Goal: Task Accomplishment & Management: Manage account settings

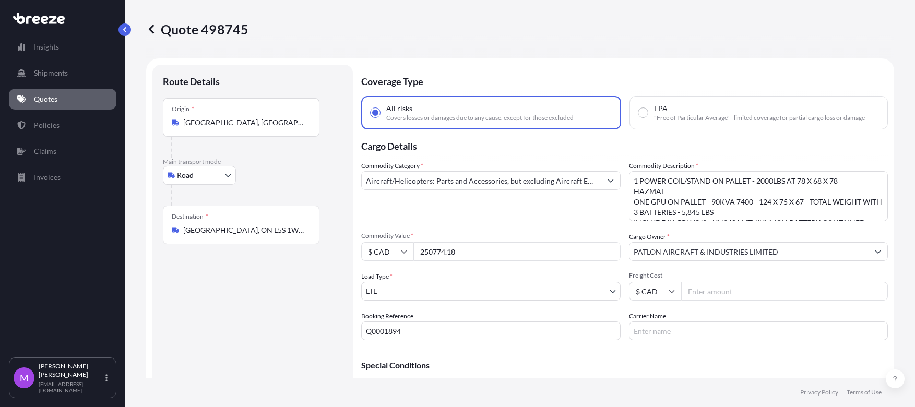
select select "Road"
select select "1"
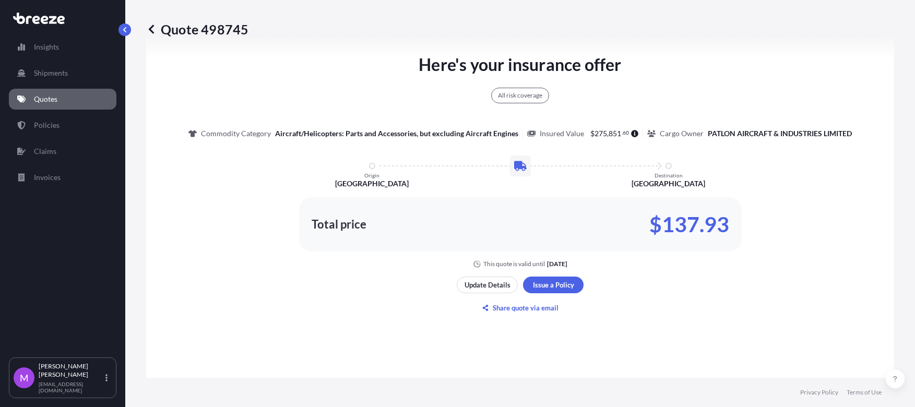
click at [80, 99] on link "Quotes" at bounding box center [62, 99] width 107 height 21
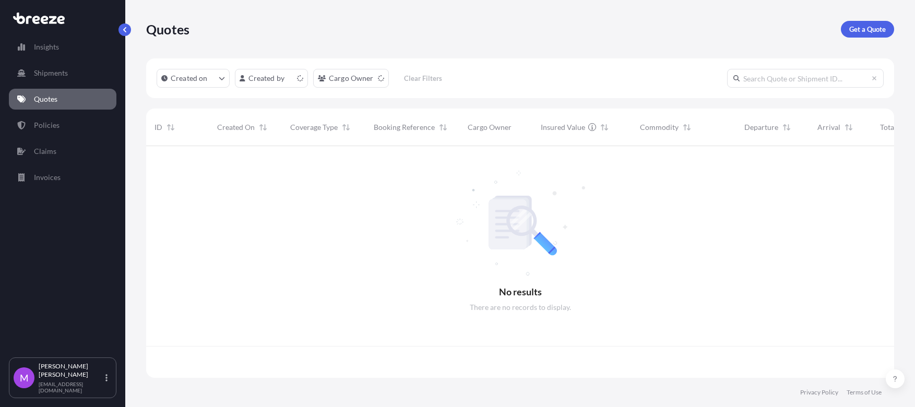
scroll to position [227, 738]
click at [371, 81] on html "Insights Shipments Quotes Policies Claims Invoices M [PERSON_NAME] [EMAIL_ADDRE…" at bounding box center [457, 203] width 915 height 407
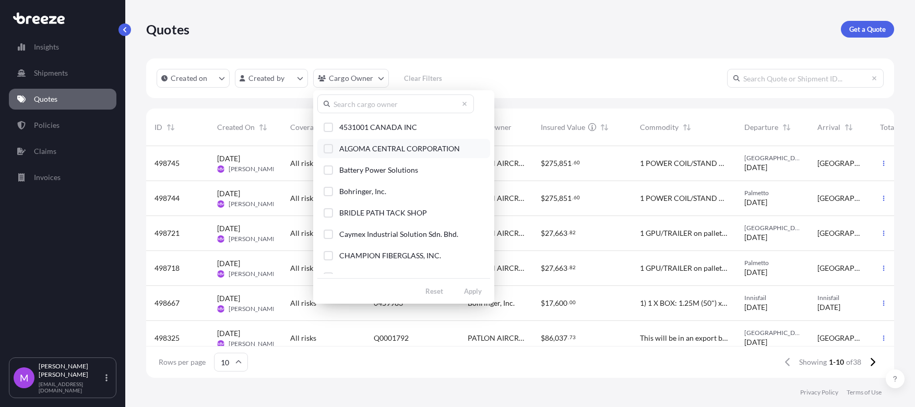
click at [325, 146] on div "Select Option" at bounding box center [327, 148] width 9 height 9
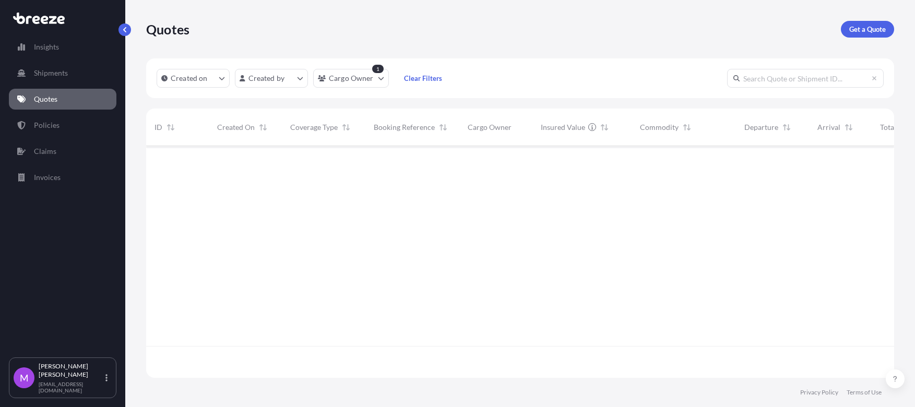
scroll to position [259, 738]
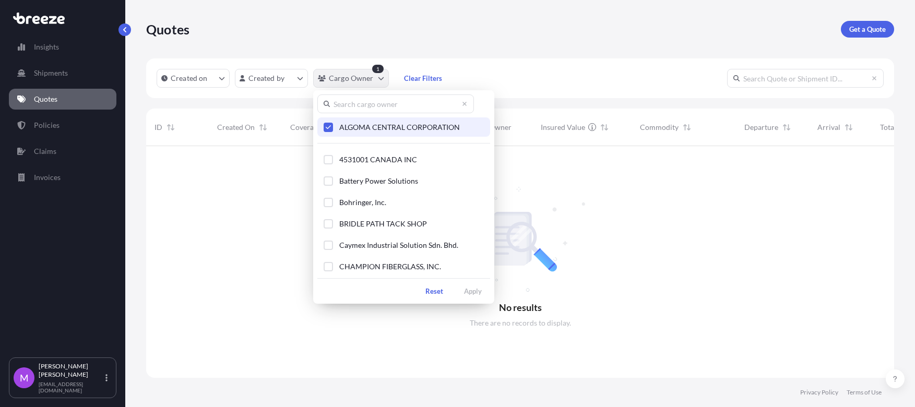
click at [347, 86] on html "Insights Shipments Quotes Policies Claims Invoices M [PERSON_NAME] [EMAIL_ADDRE…" at bounding box center [457, 203] width 915 height 407
click at [57, 131] on html "Insights Shipments Quotes Policies Claims Invoices M [PERSON_NAME] [EMAIL_ADDRE…" at bounding box center [457, 203] width 915 height 407
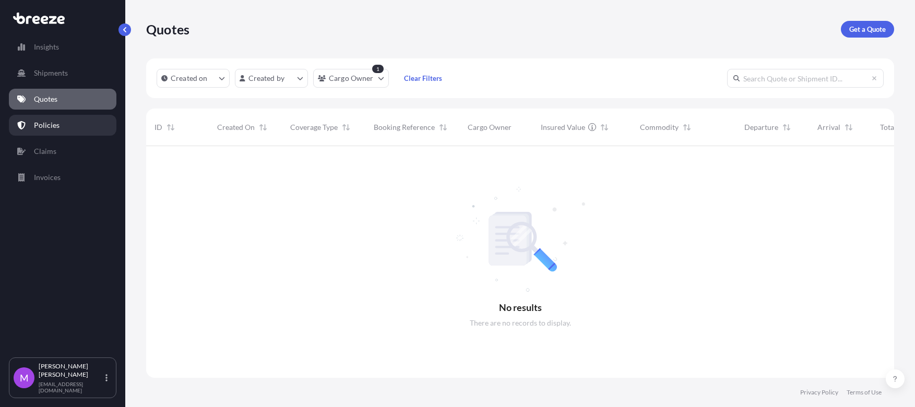
click at [57, 128] on p "Policies" at bounding box center [47, 125] width 26 height 10
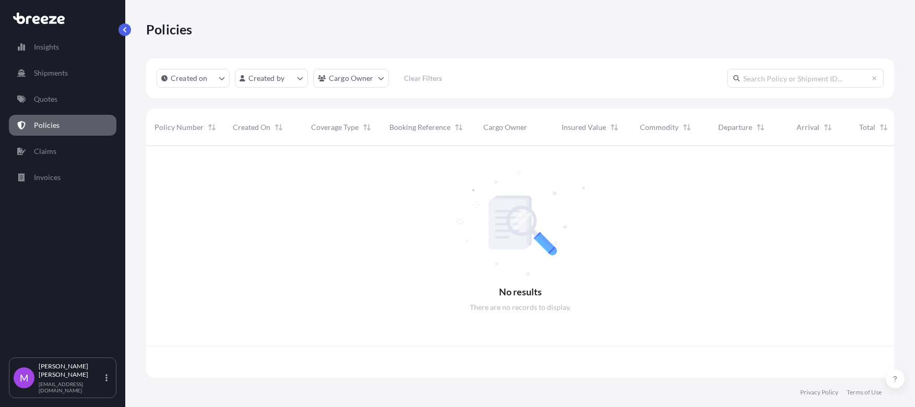
scroll to position [227, 738]
click at [368, 78] on html "Insights Shipments Quotes Policies Claims Invoices M [PERSON_NAME] [EMAIL_ADDRE…" at bounding box center [457, 203] width 915 height 407
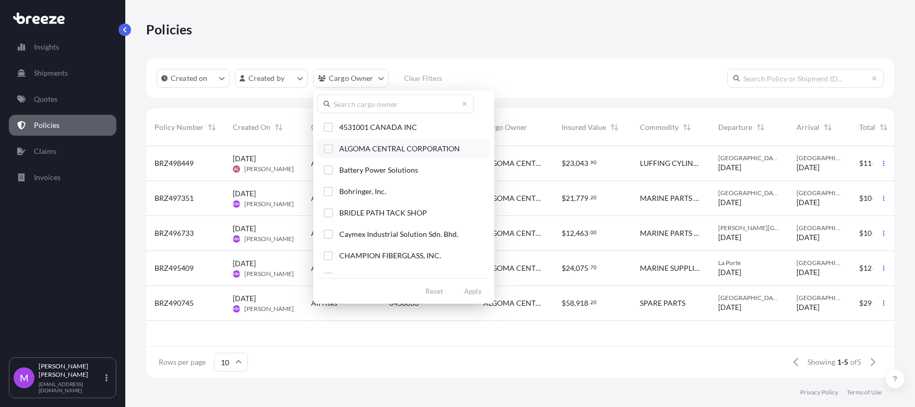
click at [329, 152] on div "Select Option" at bounding box center [327, 148] width 9 height 9
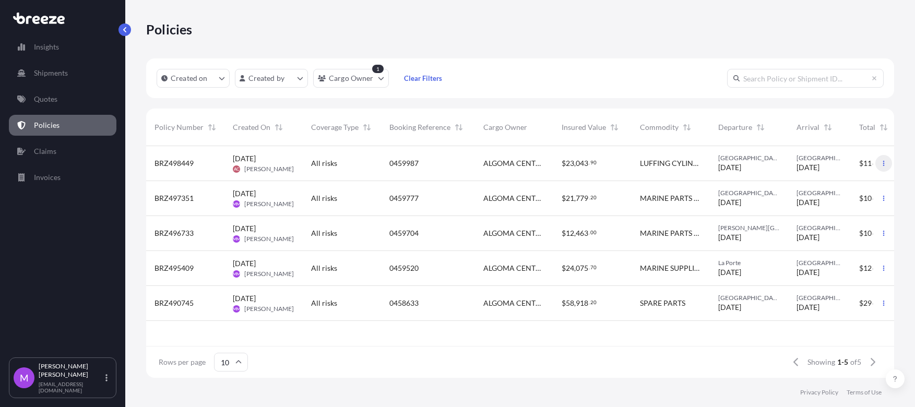
click at [880, 165] on button "button" at bounding box center [883, 163] width 17 height 17
click at [818, 166] on p "Duplicate quote" at bounding box center [826, 165] width 52 height 10
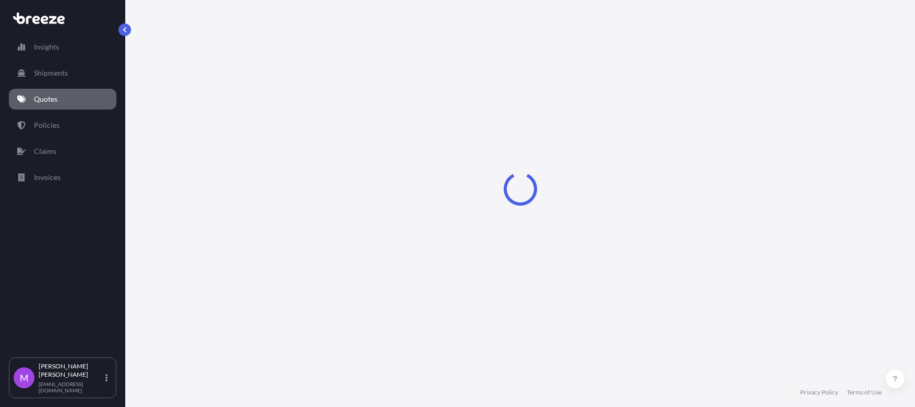
scroll to position [17, 0]
select select "Road"
select select "1"
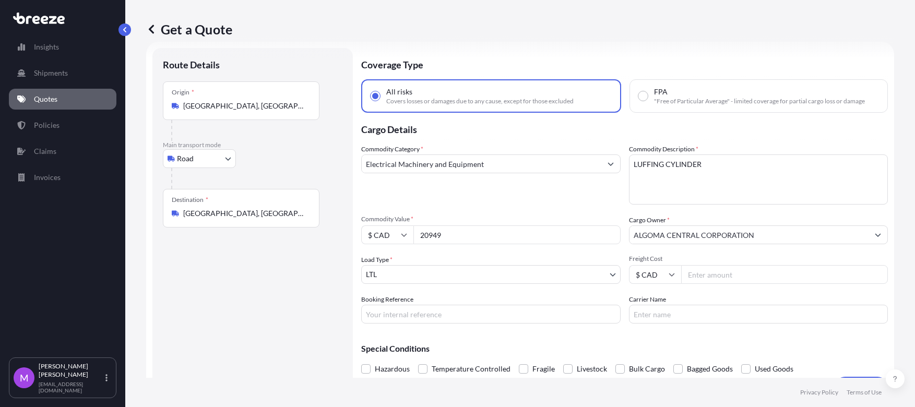
drag, startPoint x: 253, startPoint y: 215, endPoint x: 254, endPoint y: 198, distance: 17.3
click at [251, 211] on input "[GEOGRAPHIC_DATA], [GEOGRAPHIC_DATA], [GEOGRAPHIC_DATA]" at bounding box center [244, 213] width 123 height 10
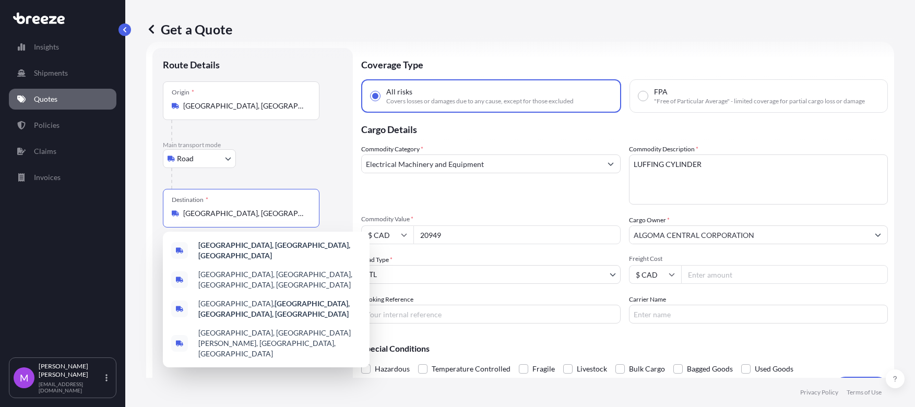
click at [266, 114] on div "Origin * [GEOGRAPHIC_DATA], [GEOGRAPHIC_DATA] 44254, [GEOGRAPHIC_DATA]" at bounding box center [241, 100] width 157 height 39
click at [266, 111] on input "[GEOGRAPHIC_DATA], [GEOGRAPHIC_DATA]" at bounding box center [244, 106] width 123 height 10
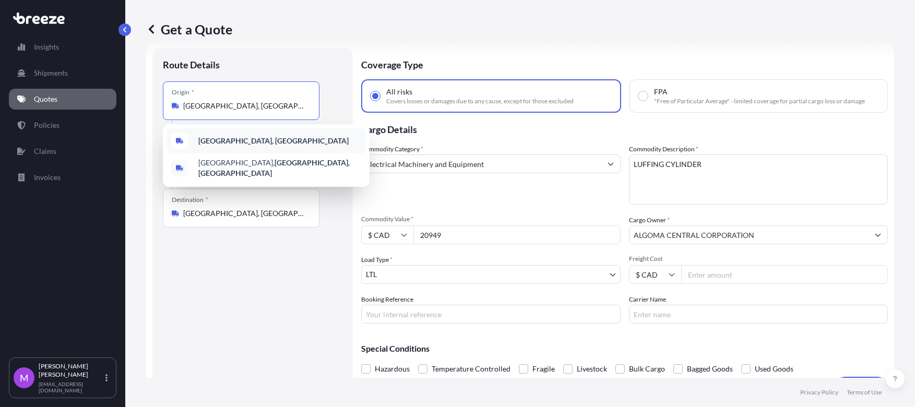
click at [230, 263] on div "Route Details Place of loading Road Road Rail Origin * [GEOGRAPHIC_DATA] Main t…" at bounding box center [252, 222] width 179 height 329
drag, startPoint x: 275, startPoint y: 103, endPoint x: 142, endPoint y: 92, distance: 134.0
click at [142, 92] on div "Get a Quote Route Details Place of loading Road Road Rail Origin * [GEOGRAPHIC_…" at bounding box center [519, 189] width 789 height 378
paste input "[GEOGRAPHIC_DATA]"
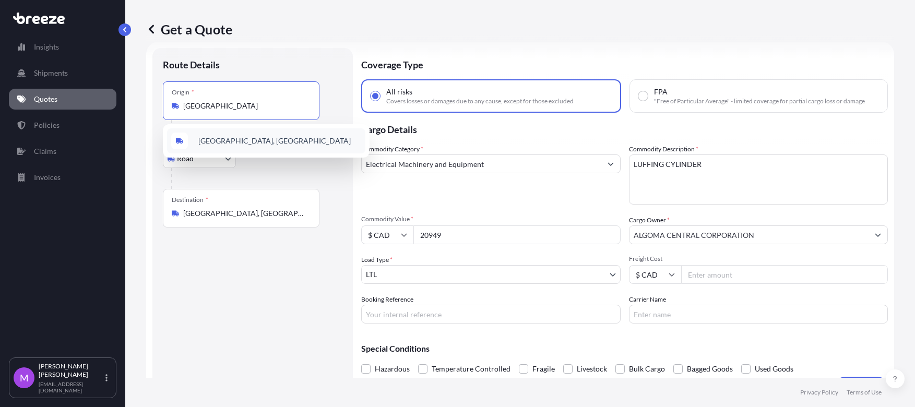
click at [281, 139] on div "[GEOGRAPHIC_DATA], [GEOGRAPHIC_DATA]" at bounding box center [266, 140] width 198 height 25
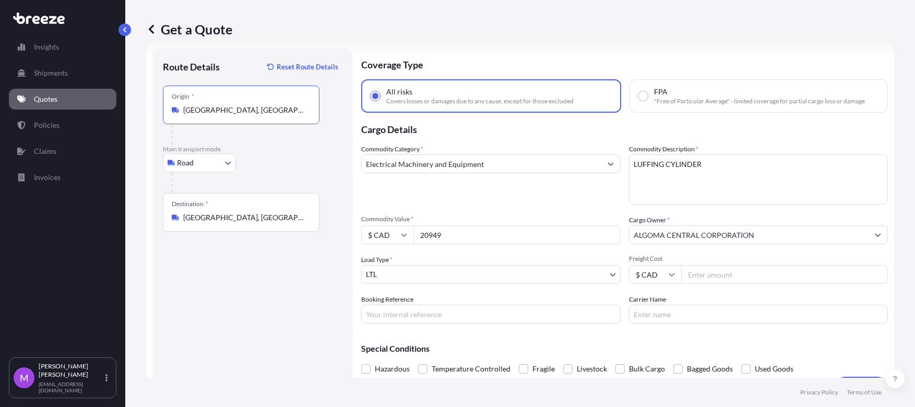
type input "[GEOGRAPHIC_DATA], [GEOGRAPHIC_DATA]"
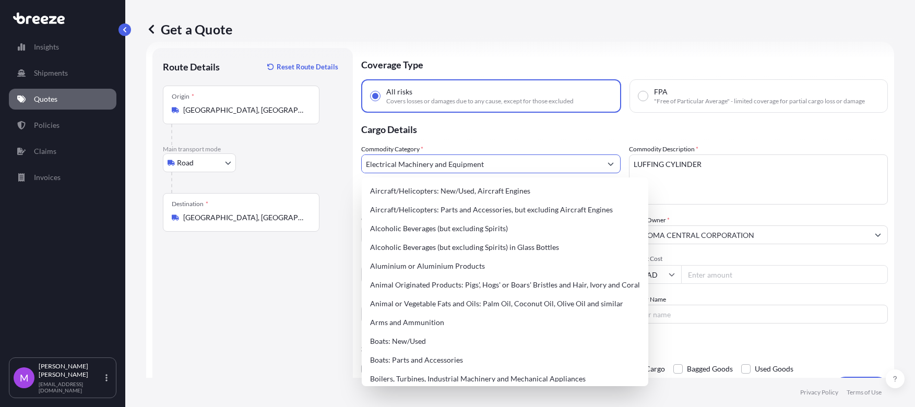
click at [497, 168] on input "Electrical Machinery and Equipment" at bounding box center [481, 163] width 239 height 19
drag, startPoint x: 509, startPoint y: 161, endPoint x: 277, endPoint y: 155, distance: 232.2
click at [265, 148] on form "Route Details Reset Route Details Place of loading Road Road Rail Origin * [GEO…" at bounding box center [520, 223] width 748 height 362
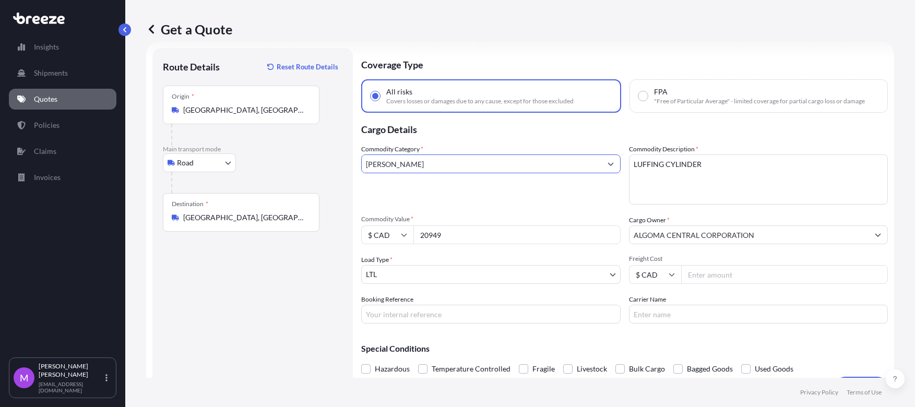
click at [437, 162] on input "[PERSON_NAME]" at bounding box center [481, 163] width 239 height 19
click at [595, 165] on input "VESSE" at bounding box center [481, 163] width 239 height 19
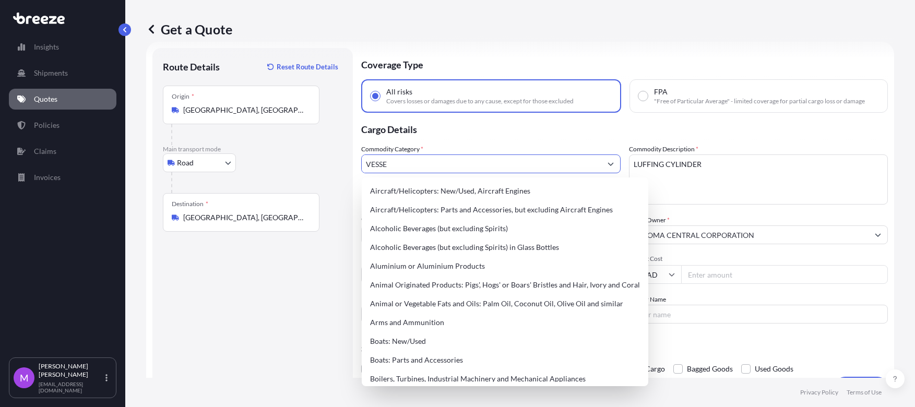
click at [608, 164] on icon "Show suggestions" at bounding box center [610, 164] width 6 height 6
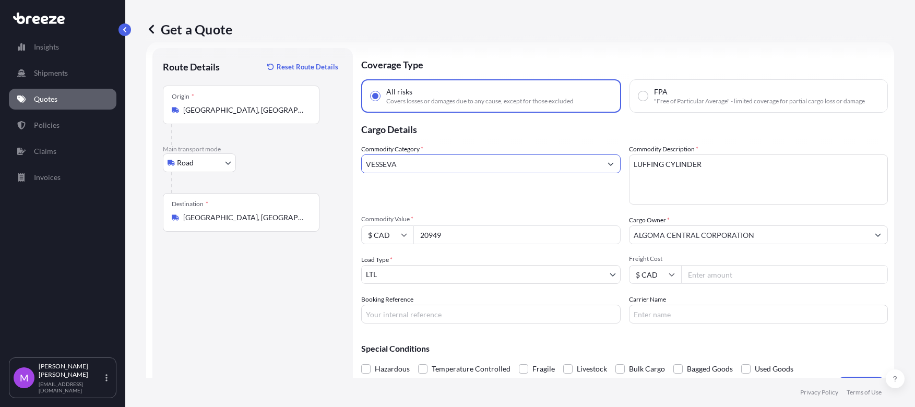
drag, startPoint x: 412, startPoint y: 170, endPoint x: 338, endPoint y: 152, distance: 76.2
click at [334, 152] on form "Route Details Reset Route Details Place of loading Road Road Rail Origin * [GEO…" at bounding box center [520, 223] width 748 height 362
click at [433, 166] on input "[PERSON_NAME]" at bounding box center [481, 163] width 239 height 19
drag, startPoint x: 433, startPoint y: 166, endPoint x: 349, endPoint y: 157, distance: 84.5
click at [349, 157] on form "Route Details Reset Route Details Place of loading Road Road Rail Origin * [GEO…" at bounding box center [520, 223] width 748 height 362
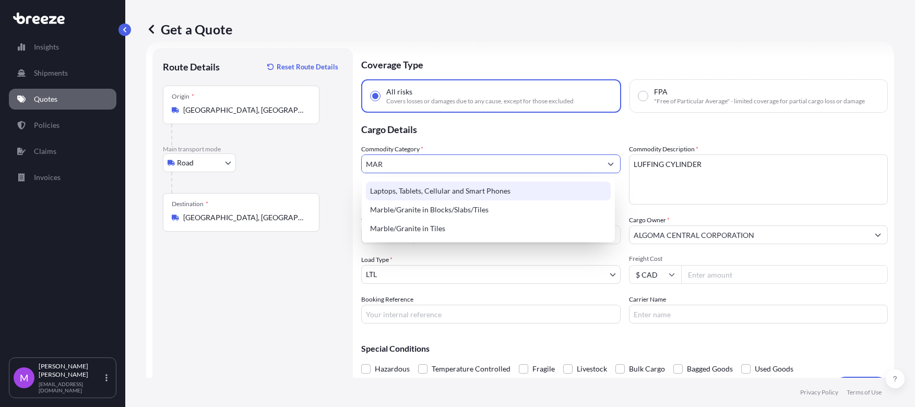
click at [432, 157] on input "MAR" at bounding box center [481, 163] width 239 height 19
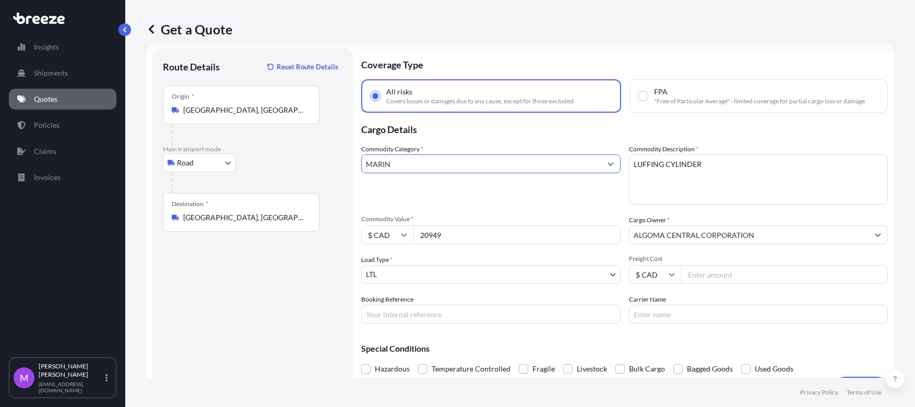
click at [429, 161] on input "MARIN" at bounding box center [481, 163] width 239 height 19
drag, startPoint x: 429, startPoint y: 161, endPoint x: 334, endPoint y: 156, distance: 95.6
click at [334, 156] on form "Route Details Reset Route Details Place of loading Road Road Rail Origin * [GEO…" at bounding box center [520, 223] width 748 height 362
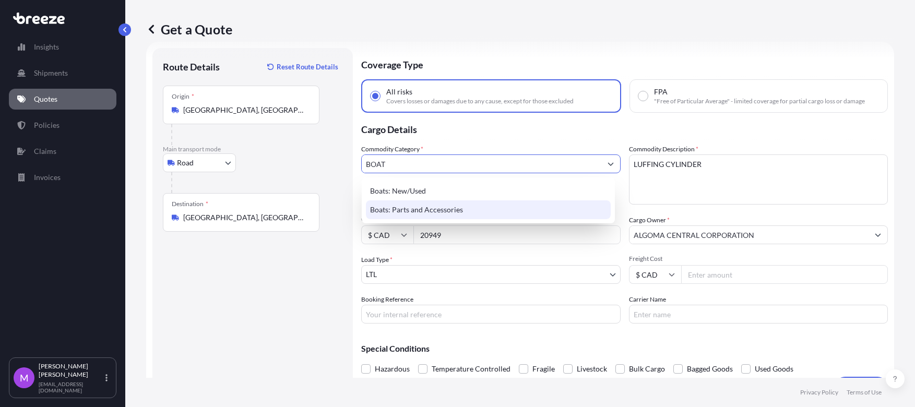
click at [453, 211] on div "Boats: Parts and Accessories" at bounding box center [488, 209] width 245 height 19
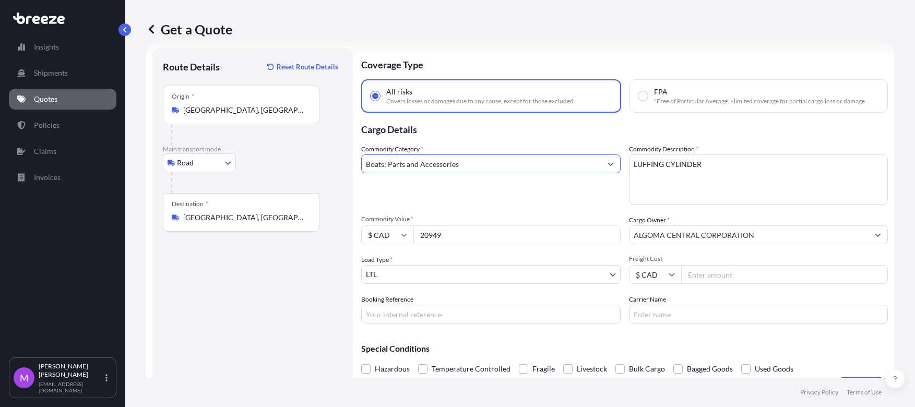
type input "Boats: Parts and Accessories"
click at [469, 319] on input "Booking Reference" at bounding box center [490, 314] width 259 height 19
click at [476, 316] on input "Booking Reference" at bounding box center [490, 314] width 259 height 19
paste input "0460045"
type input "0460045"
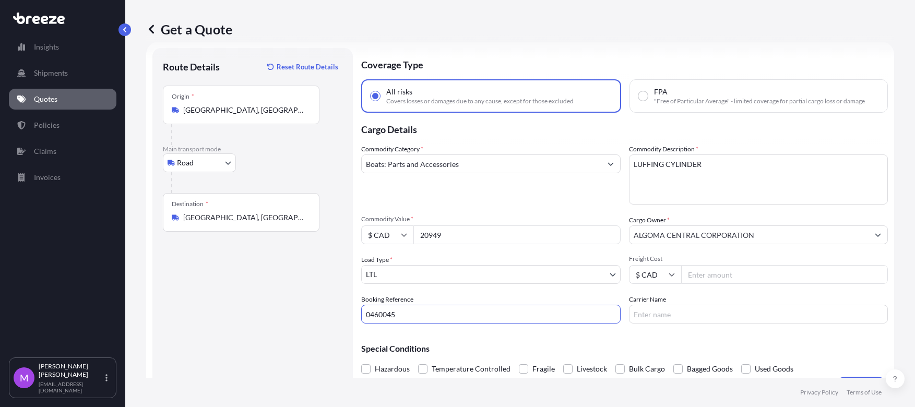
click at [448, 237] on input "20949" at bounding box center [516, 234] width 207 height 19
click at [484, 247] on div "Commodity Category * Boats: Parts and Accessories Commodity Description * LUFFI…" at bounding box center [624, 233] width 526 height 179
drag, startPoint x: 469, startPoint y: 243, endPoint x: 428, endPoint y: 251, distance: 42.1
click at [367, 240] on div "$ CAD 20949" at bounding box center [490, 234] width 259 height 19
paste input "15348.76"
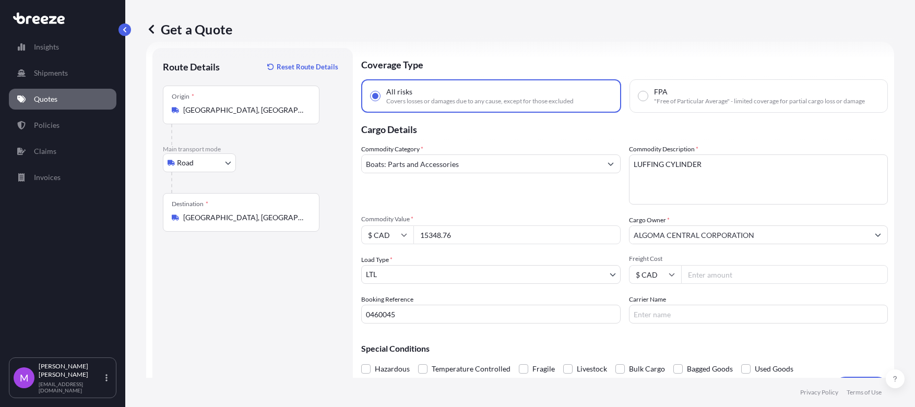
scroll to position [43, 0]
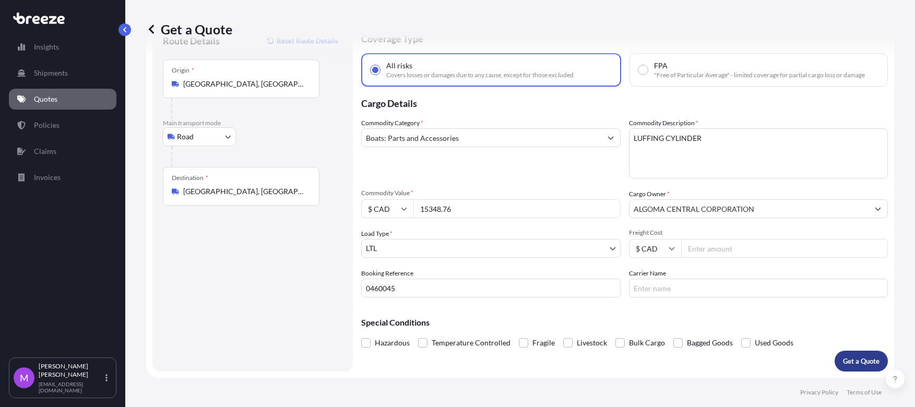
type input "15348.76"
click at [843, 364] on p "Get a Quote" at bounding box center [861, 361] width 37 height 10
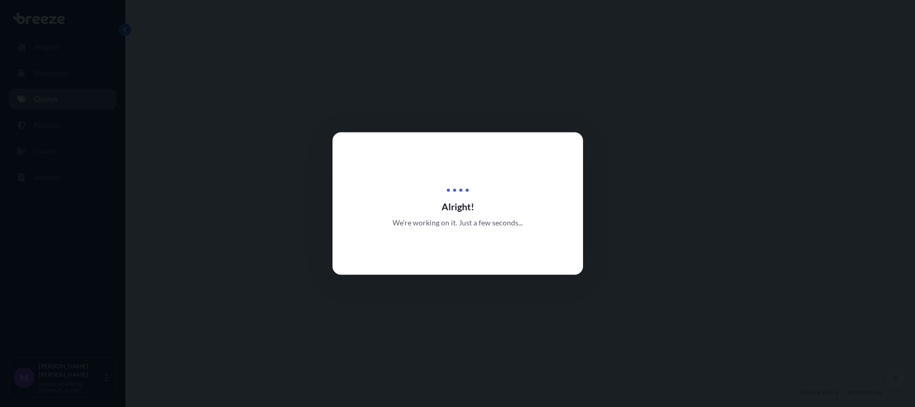
select select "Road"
select select "1"
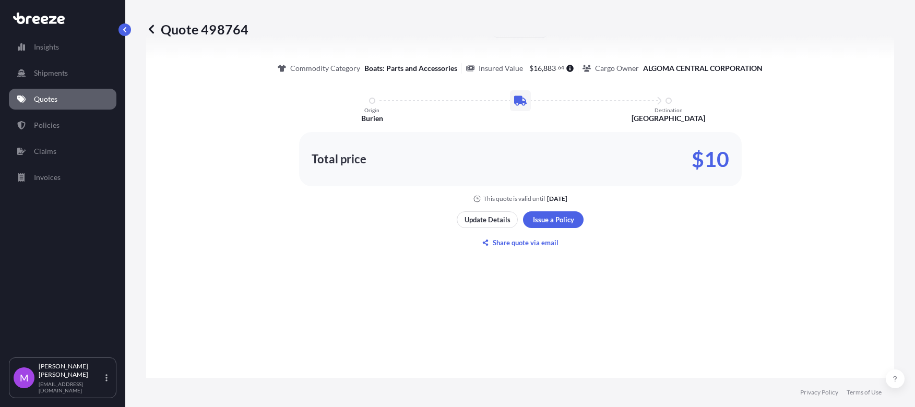
scroll to position [574, 0]
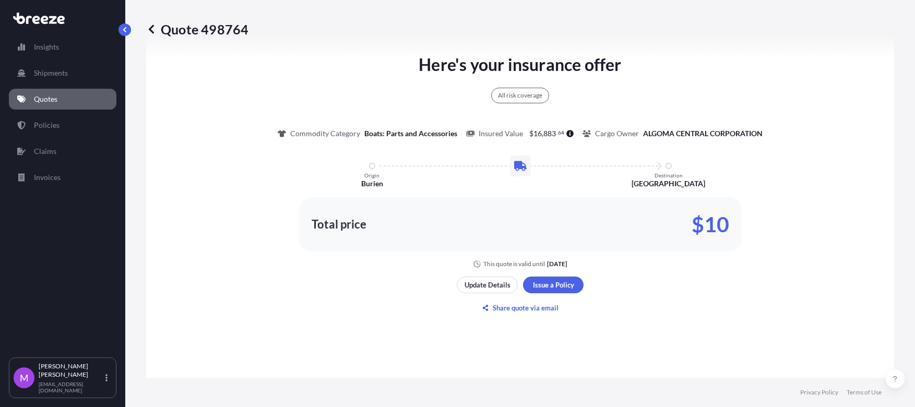
click at [25, 260] on div "Insights Shipments Quotes Policies Claims Invoices" at bounding box center [62, 192] width 107 height 330
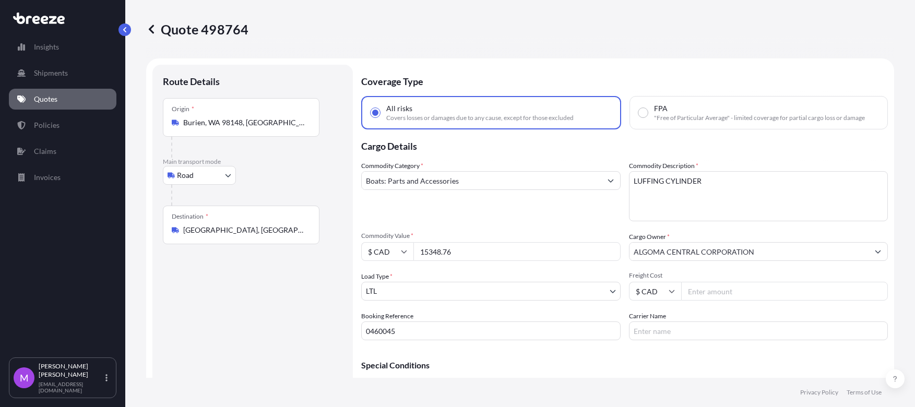
scroll to position [65, 0]
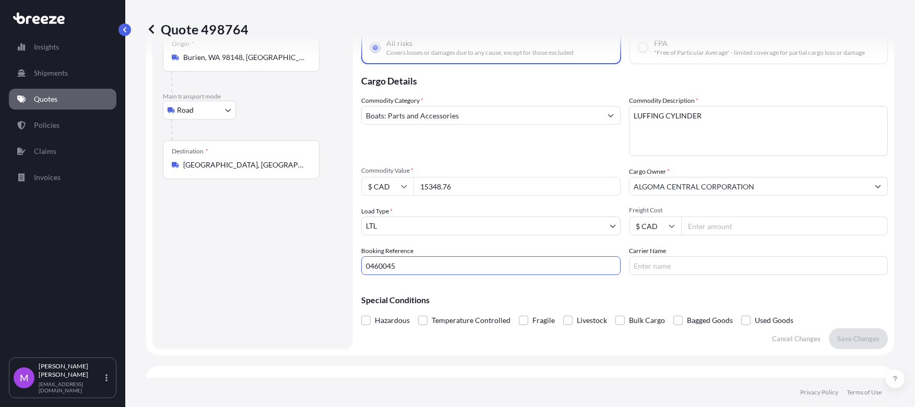
click at [385, 268] on input "0460045" at bounding box center [490, 265] width 259 height 19
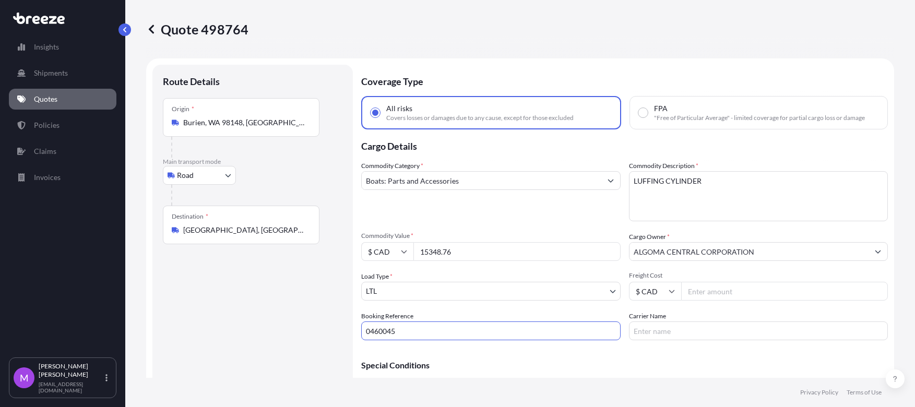
click at [486, 255] on input "15348.76" at bounding box center [516, 251] width 207 height 19
drag, startPoint x: 487, startPoint y: 250, endPoint x: 385, endPoint y: 250, distance: 102.3
click at [385, 250] on div "$ CAD 15348.76" at bounding box center [490, 251] width 259 height 19
paste input "8"
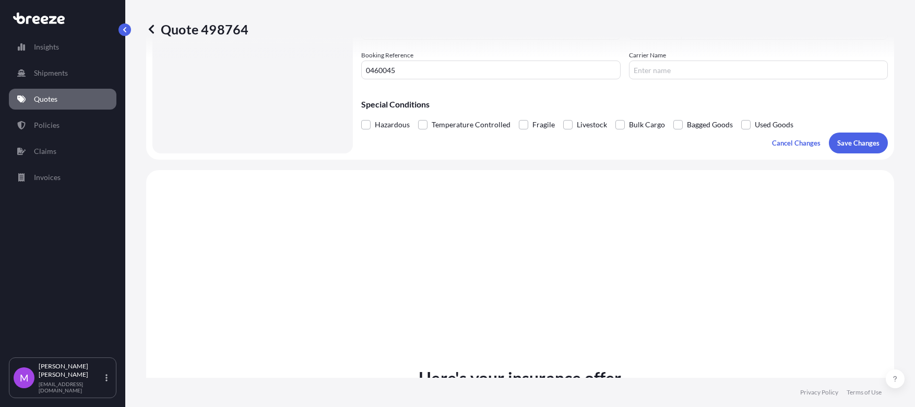
type input "18348.76"
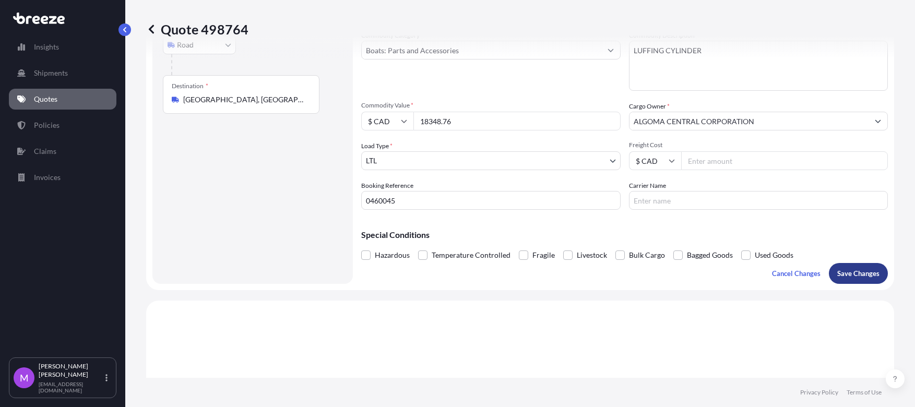
click at [845, 275] on p "Save Changes" at bounding box center [858, 273] width 42 height 10
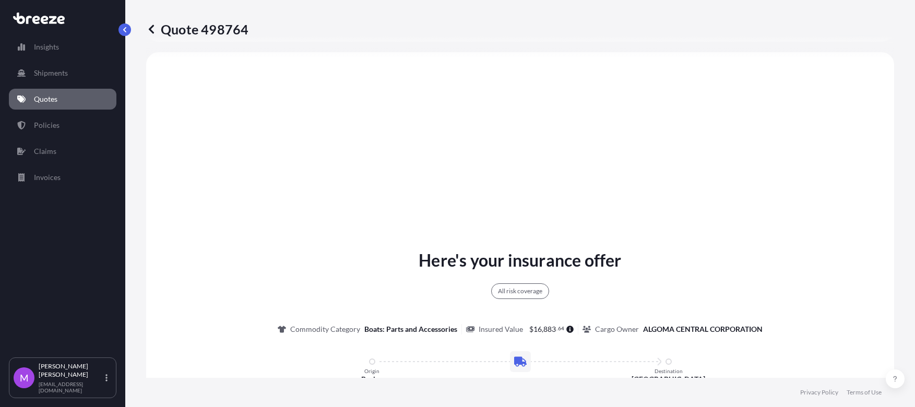
select select "Road"
select select "1"
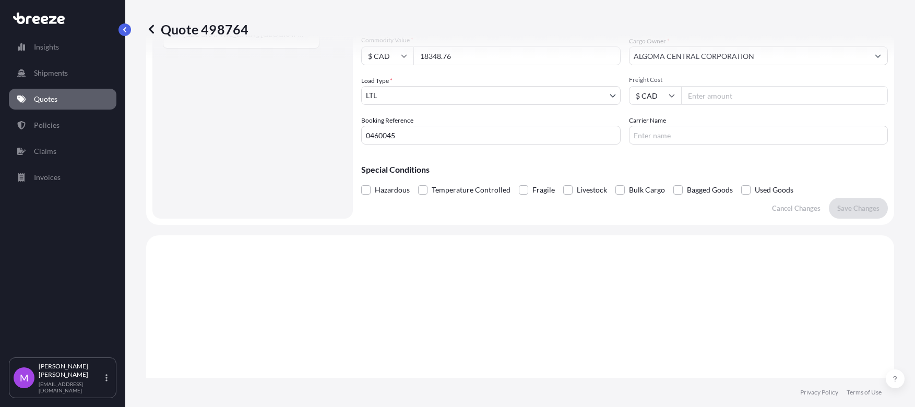
scroll to position [130, 0]
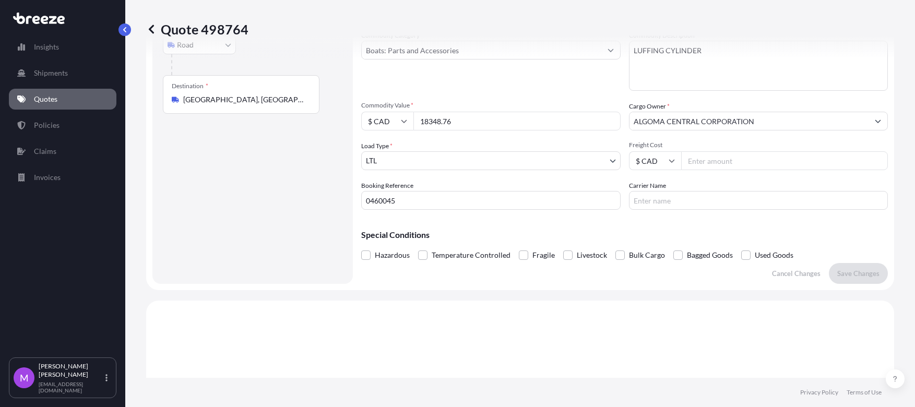
click at [374, 199] on input "0460045" at bounding box center [490, 200] width 259 height 19
